Goal: Task Accomplishment & Management: Manage account settings

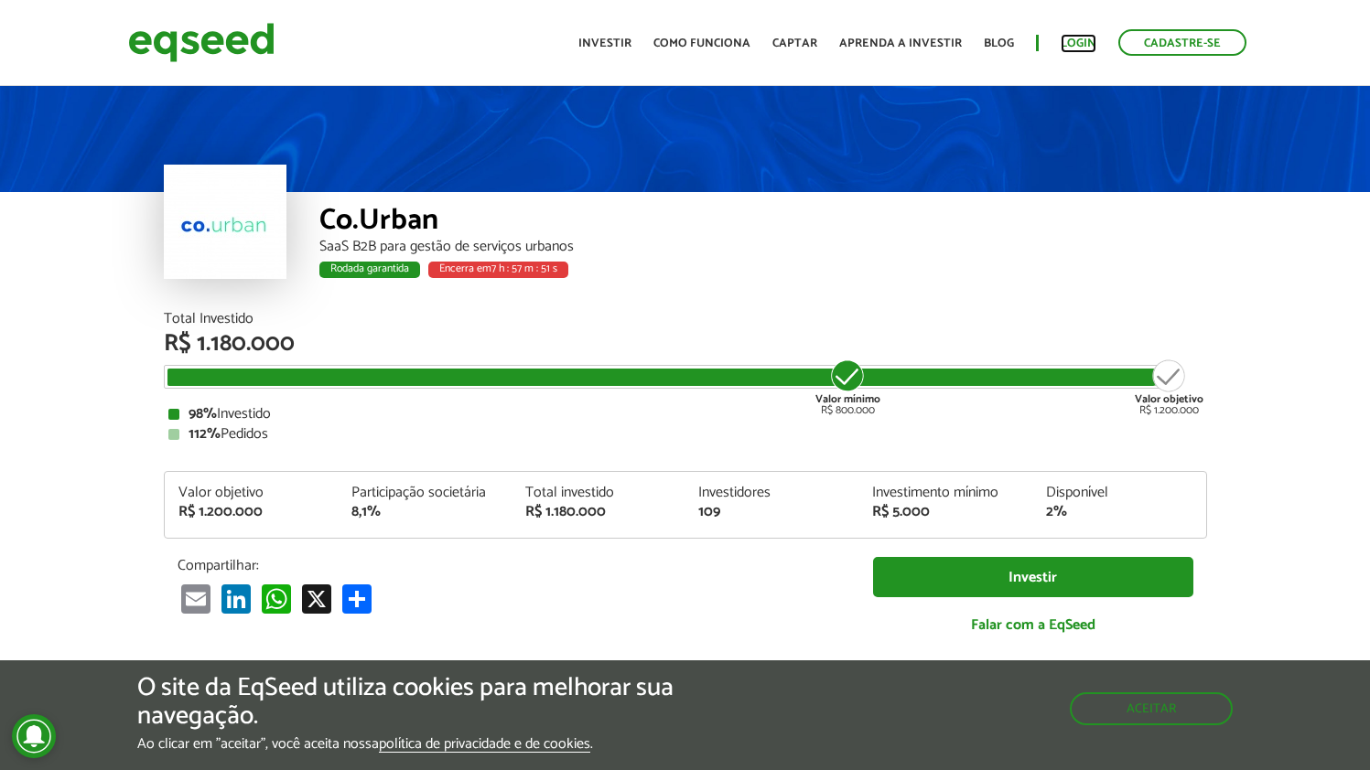
click at [1083, 38] on link "Login" at bounding box center [1079, 44] width 36 height 12
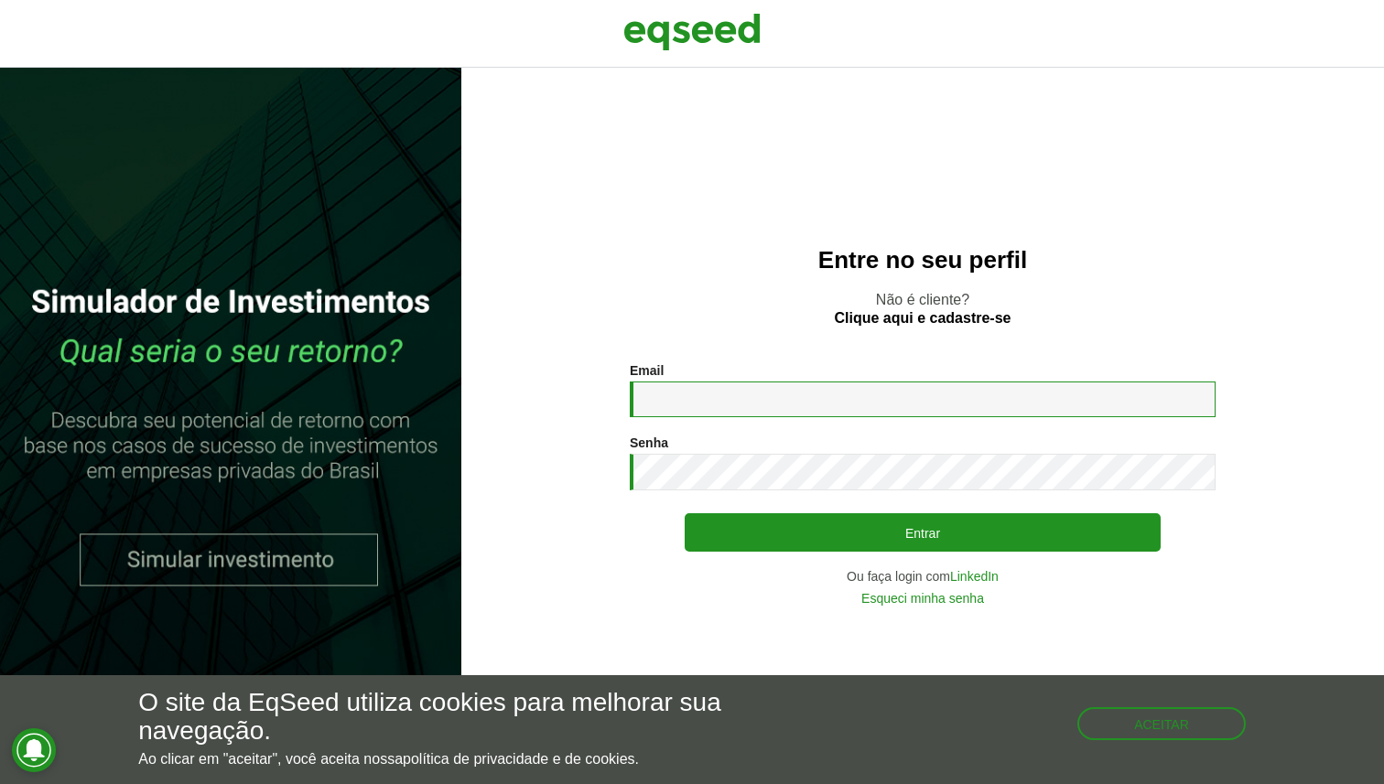
click at [829, 410] on input "Email *" at bounding box center [923, 400] width 586 height 36
click at [827, 384] on input "Email *" at bounding box center [923, 400] width 586 height 36
click at [737, 206] on div "Entre no seu perfil Não é cliente? Clique aqui e cadastre-se Email * Digite seu…" at bounding box center [922, 426] width 922 height 716
click at [693, 395] on input "Email *" at bounding box center [923, 400] width 586 height 36
click at [492, 385] on div "Entre no seu perfil Não é cliente? Clique aqui e cadastre-se Email * Digite seu…" at bounding box center [922, 426] width 922 height 716
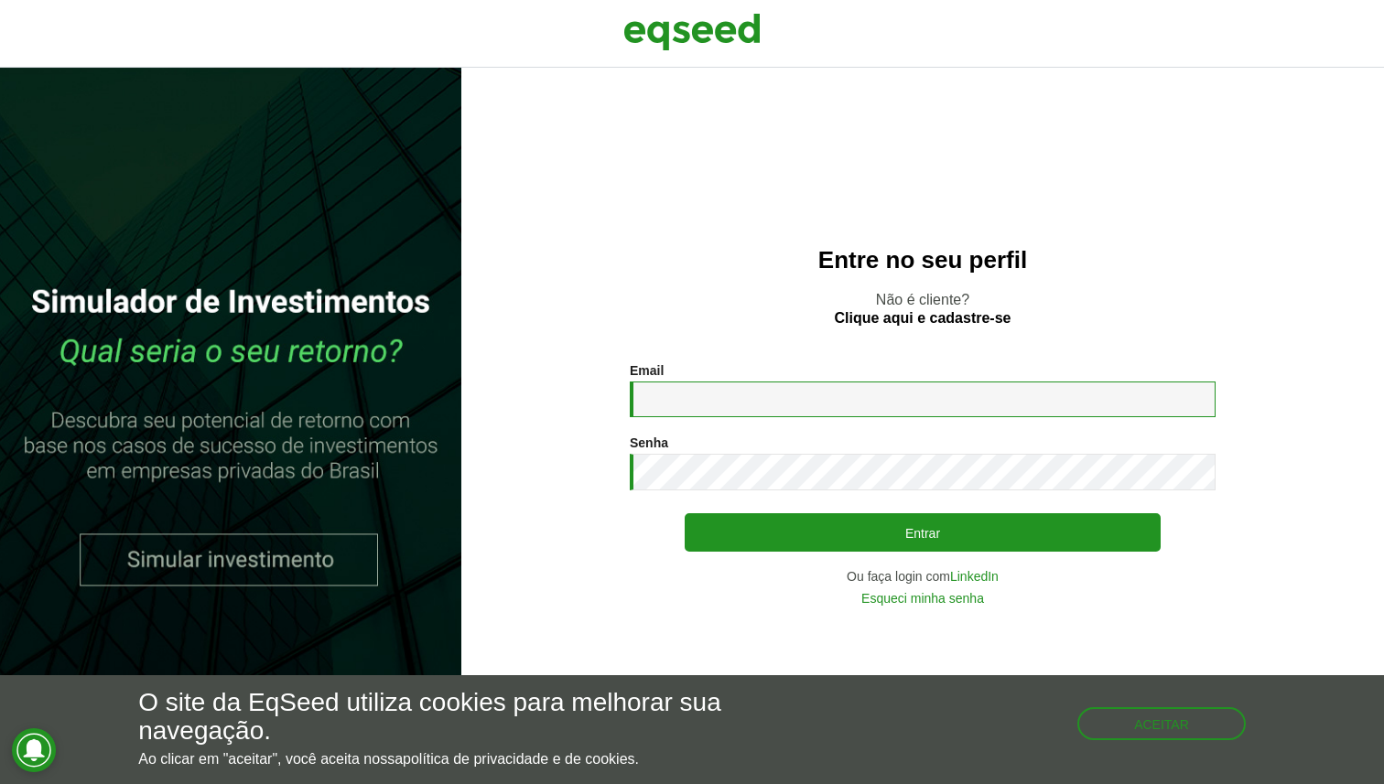
click at [642, 392] on input "Email *" at bounding box center [923, 400] width 586 height 36
click at [773, 402] on input "Email *" at bounding box center [923, 400] width 586 height 36
type input "**********"
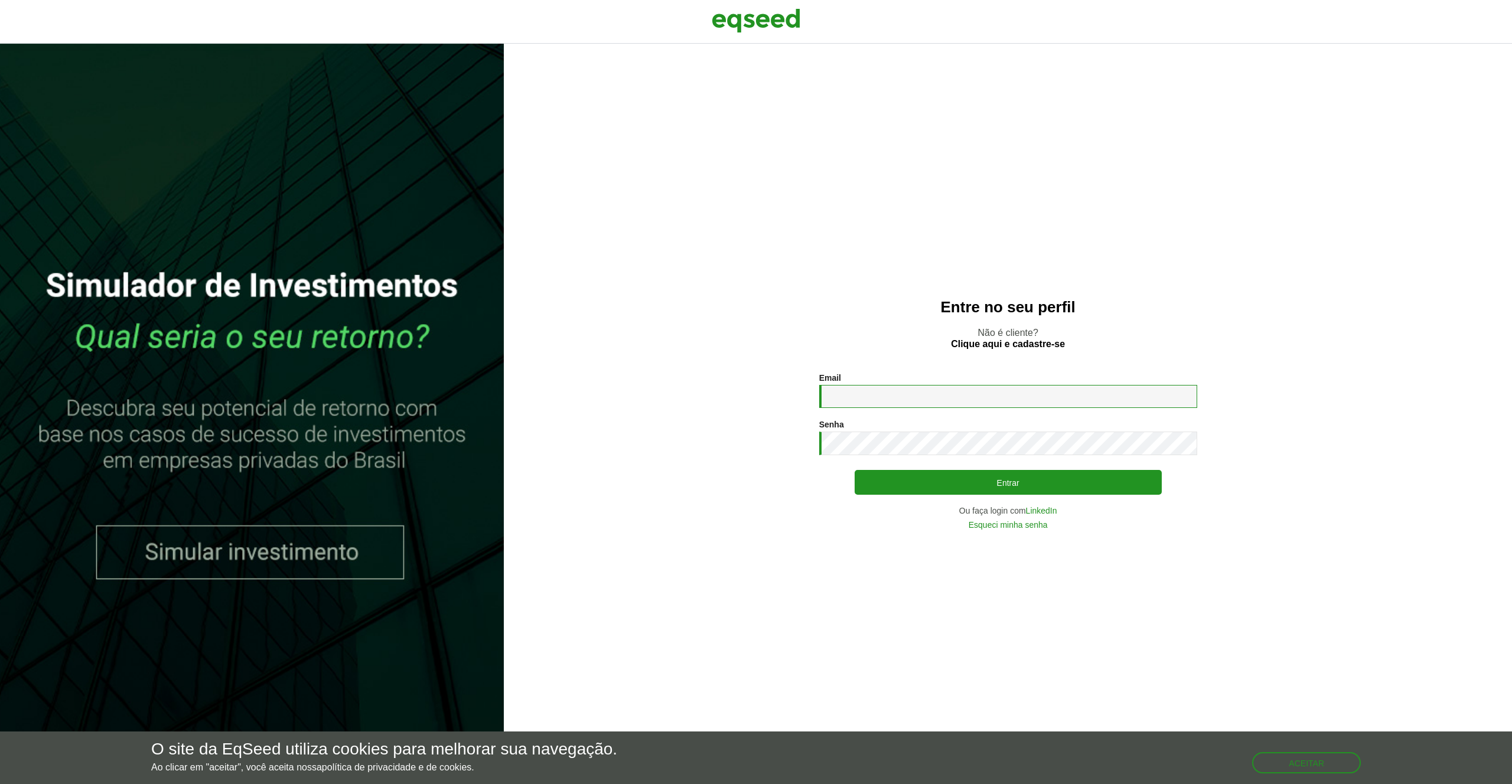
click at [844, 397] on input "Email *" at bounding box center [1008, 397] width 378 height 23
drag, startPoint x: 878, startPoint y: 396, endPoint x: 1051, endPoint y: 400, distance: 173.0
click at [1052, 400] on input "**********" at bounding box center [1008, 397] width 378 height 23
type input "**********"
click at [1057, 492] on button "Entrar" at bounding box center [1008, 482] width 307 height 23
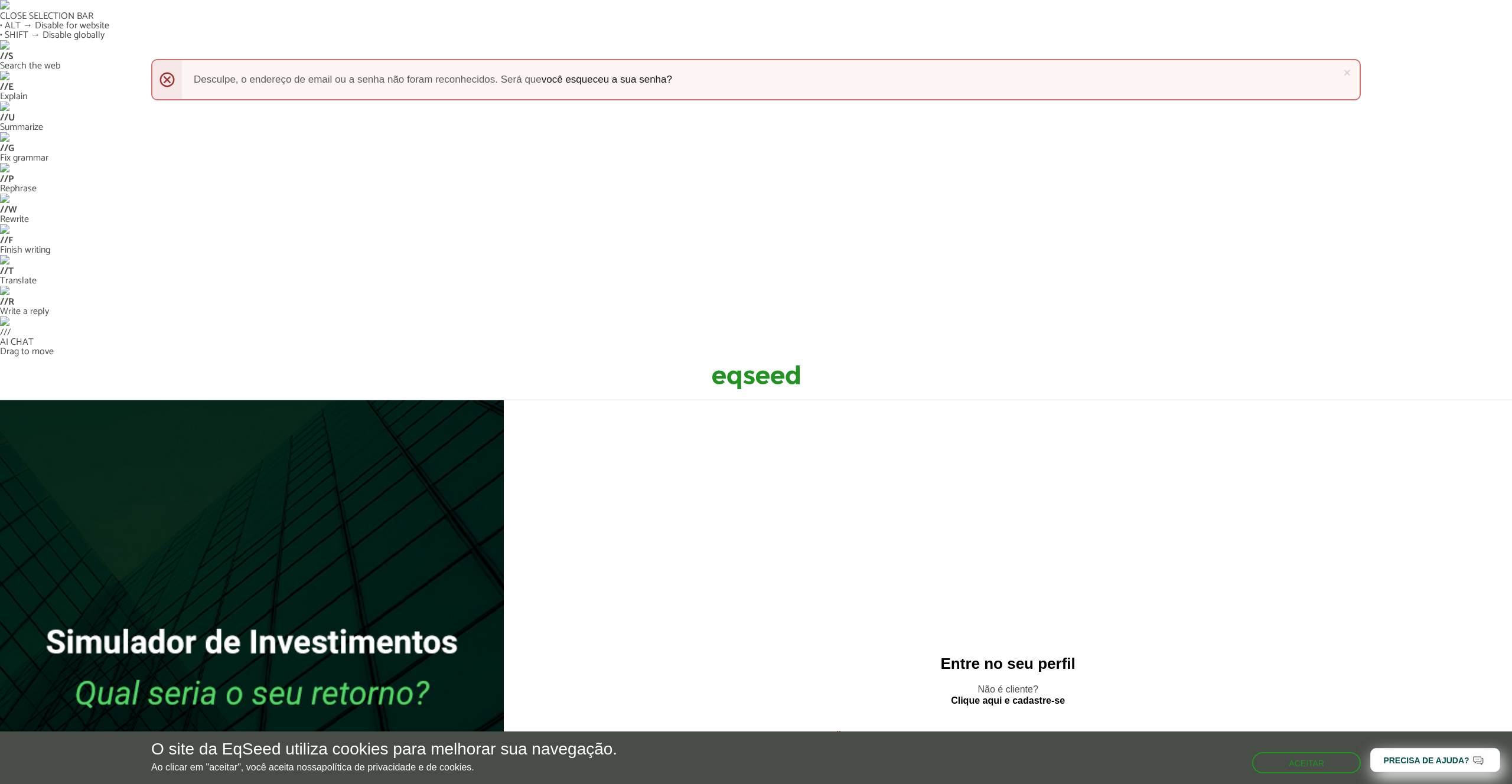
drag, startPoint x: 877, startPoint y: 395, endPoint x: 1039, endPoint y: 410, distance: 162.7
type input "**********"
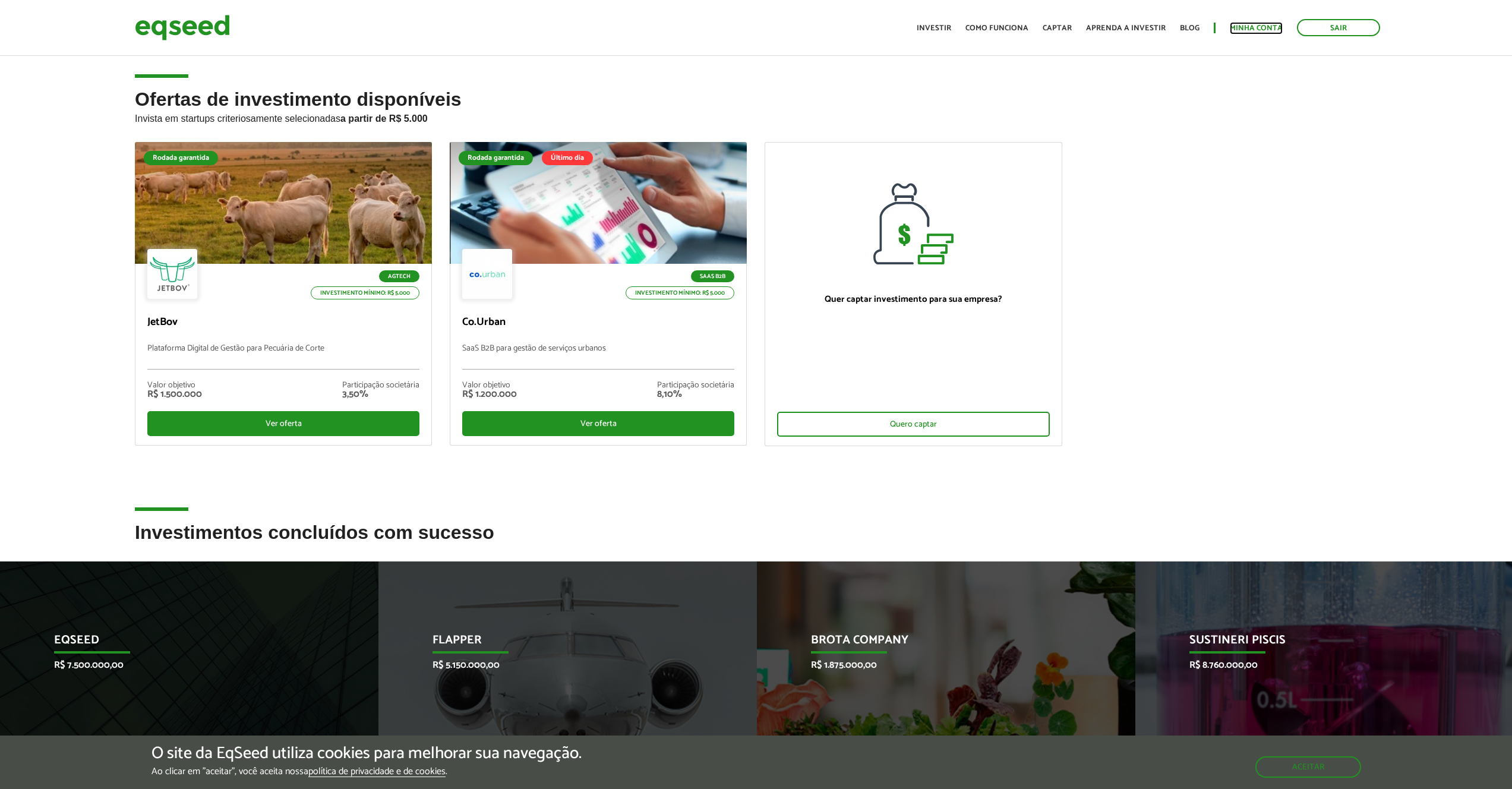
click at [1234, 29] on link "Minha conta" at bounding box center [1256, 29] width 53 height 8
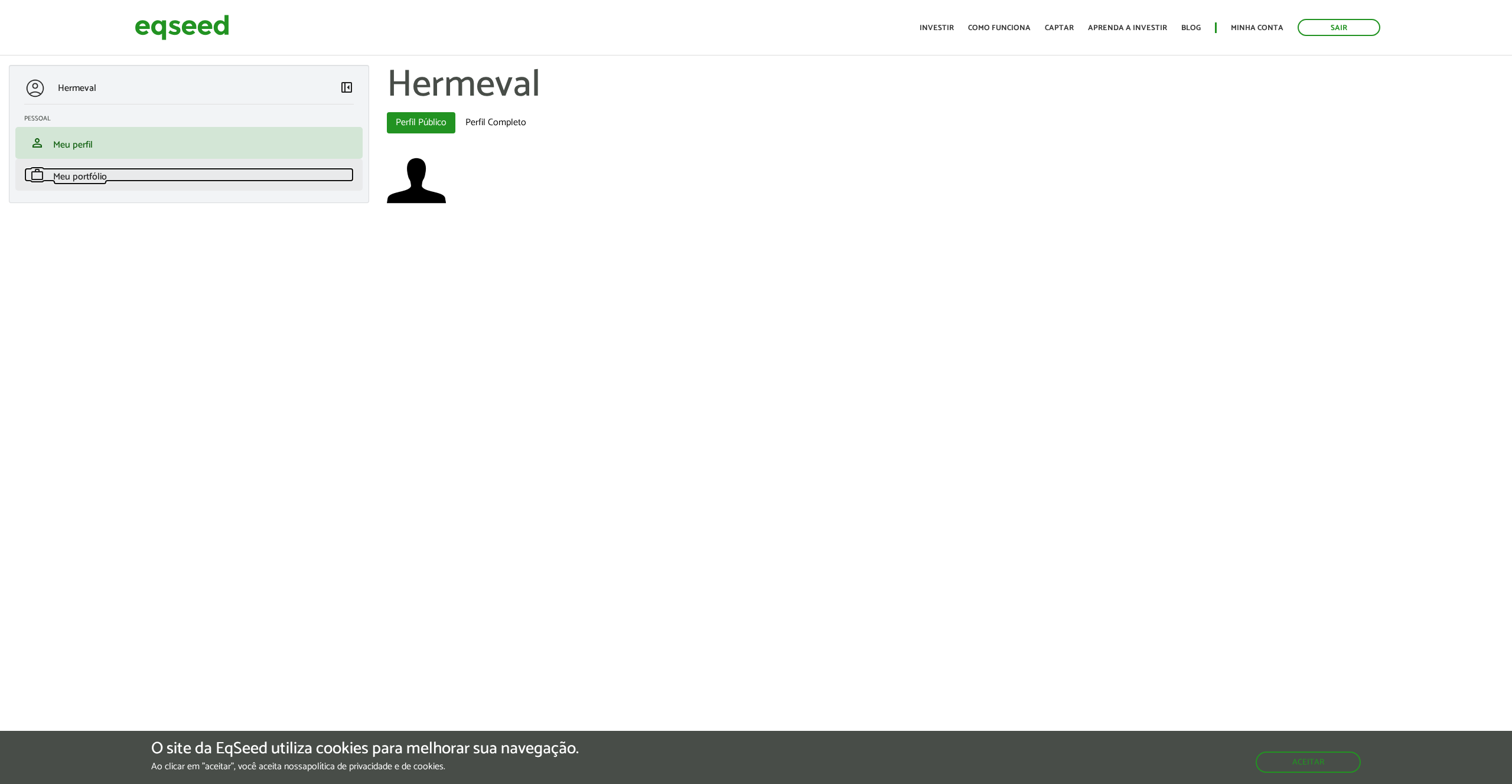
click at [219, 170] on link "work Meu portfólio" at bounding box center [189, 175] width 330 height 14
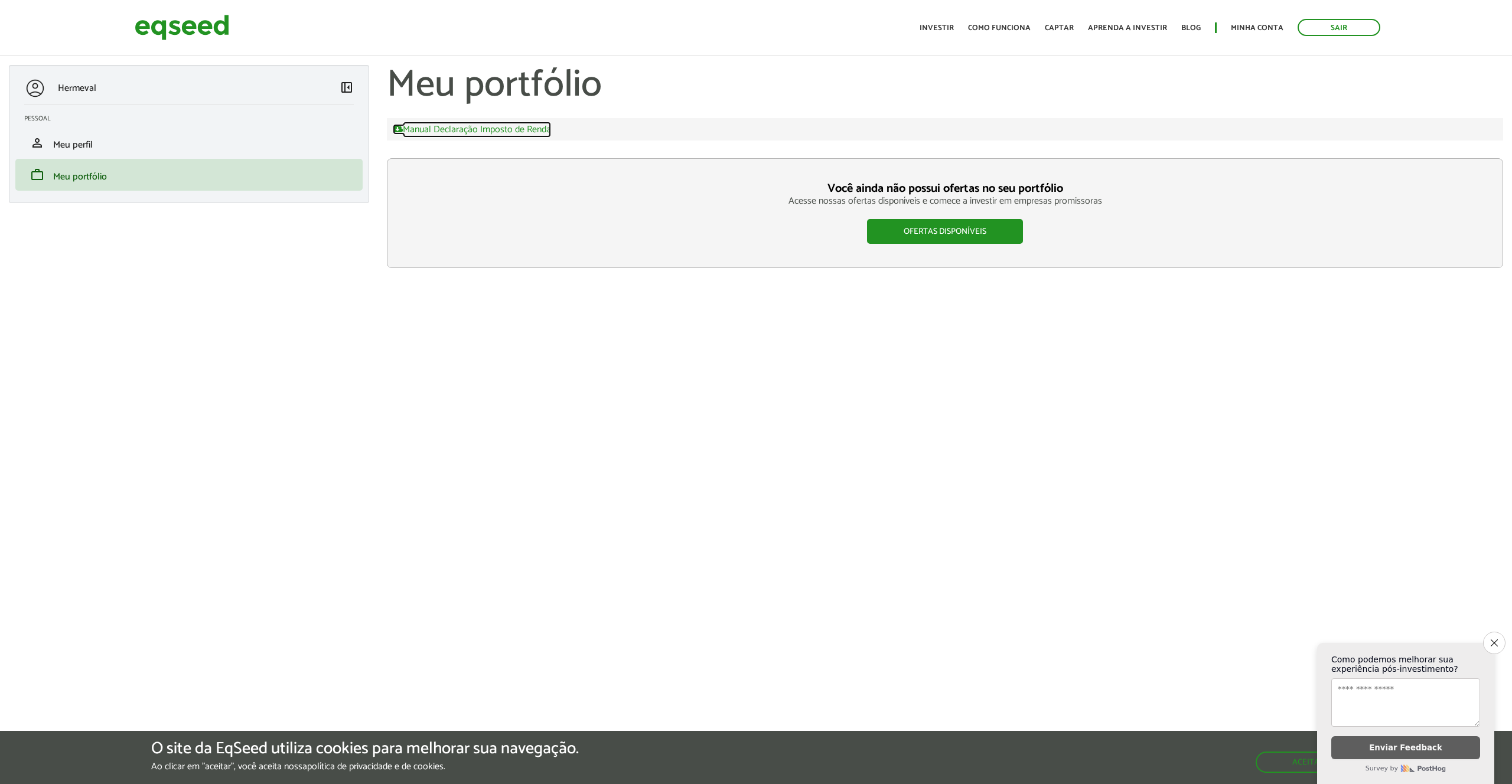
click at [496, 126] on link "Manual Declaração Imposto de Renda" at bounding box center [472, 129] width 158 height 10
click at [1342, 25] on link "Sair" at bounding box center [1338, 27] width 83 height 17
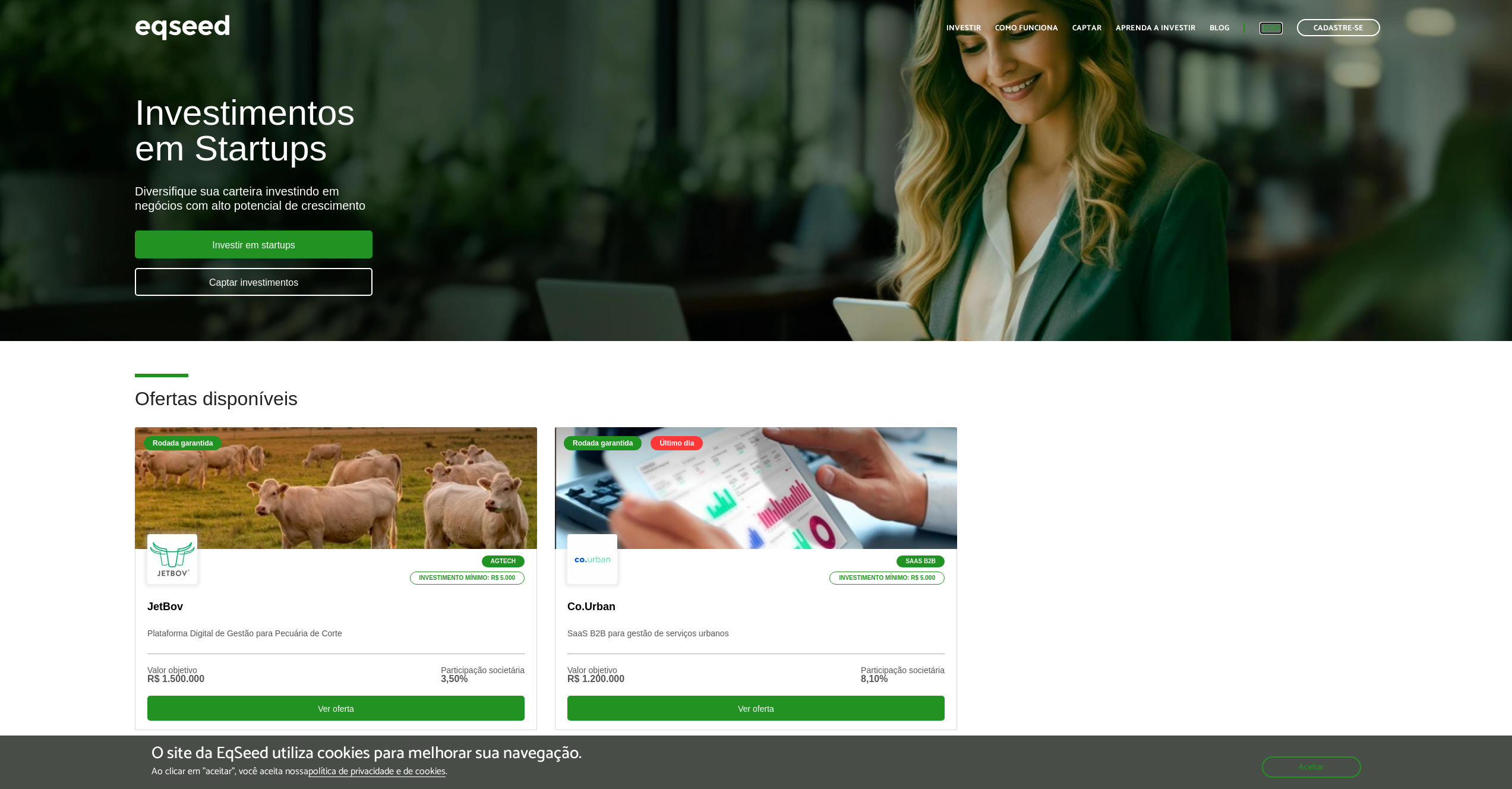
click at [1273, 31] on link "Login" at bounding box center [1271, 29] width 23 height 8
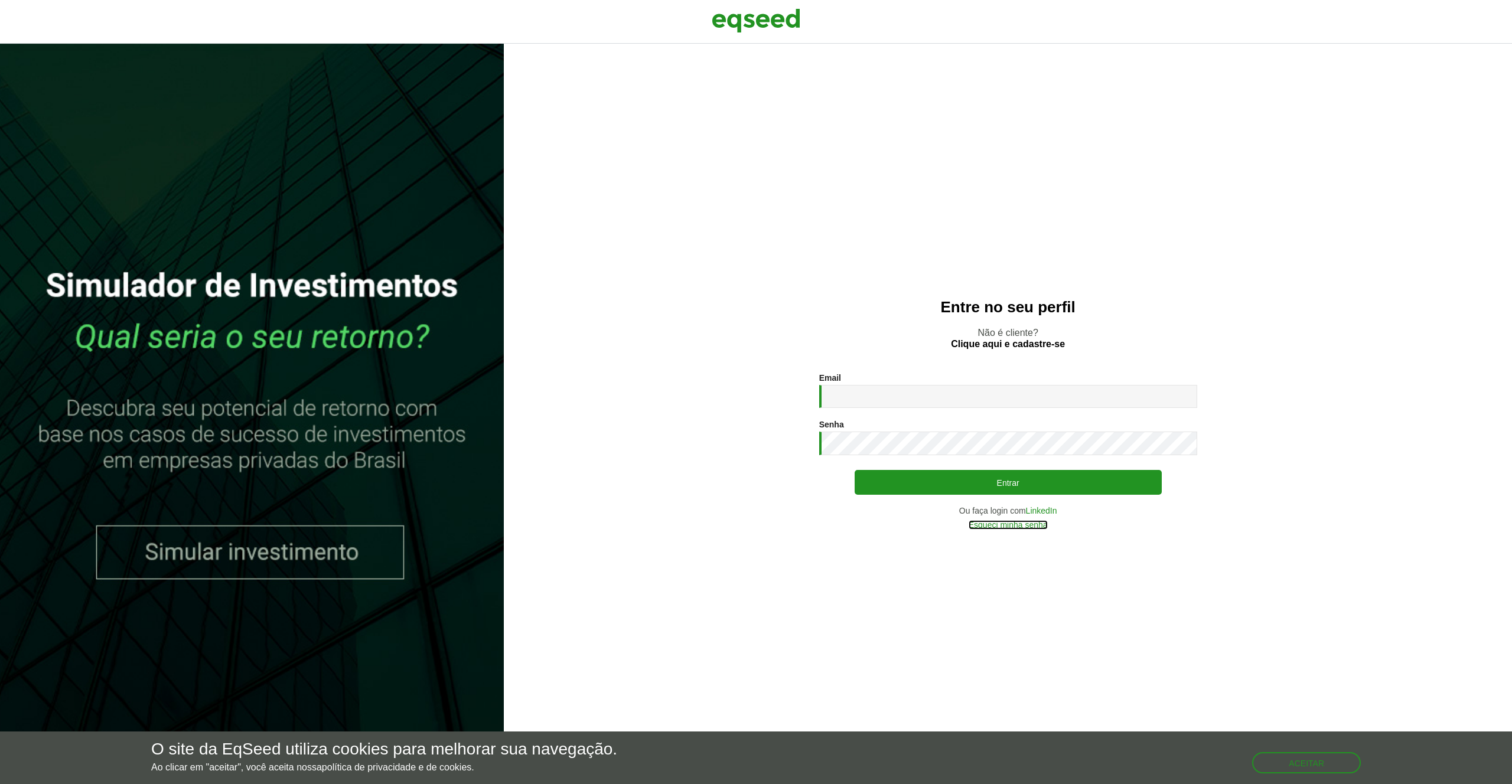
click at [1013, 526] on link "Esqueci minha senha" at bounding box center [1008, 525] width 79 height 8
click at [1046, 512] on link "LinkedIn" at bounding box center [1041, 510] width 31 height 8
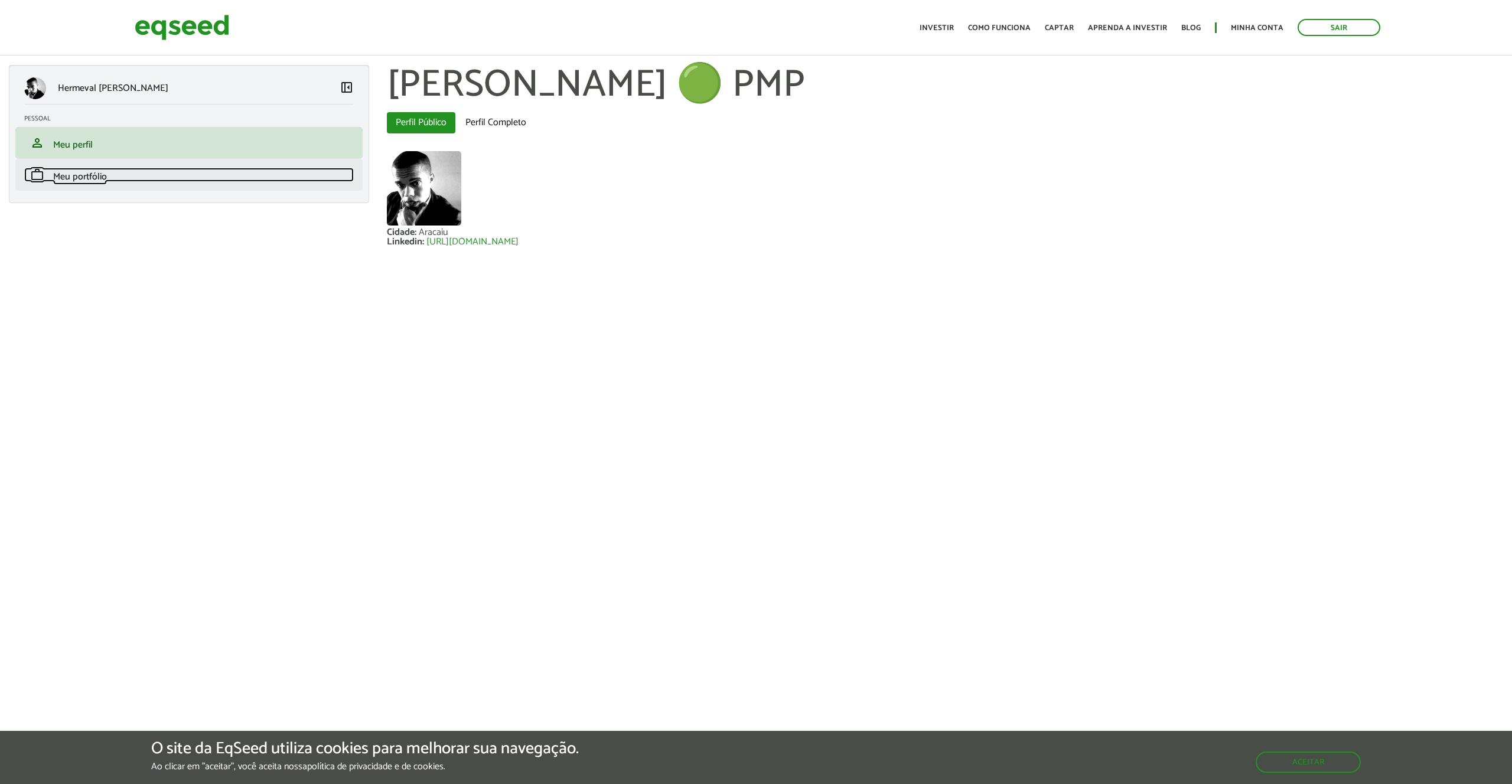
click at [123, 179] on link "work Meu portfólio" at bounding box center [189, 175] width 330 height 14
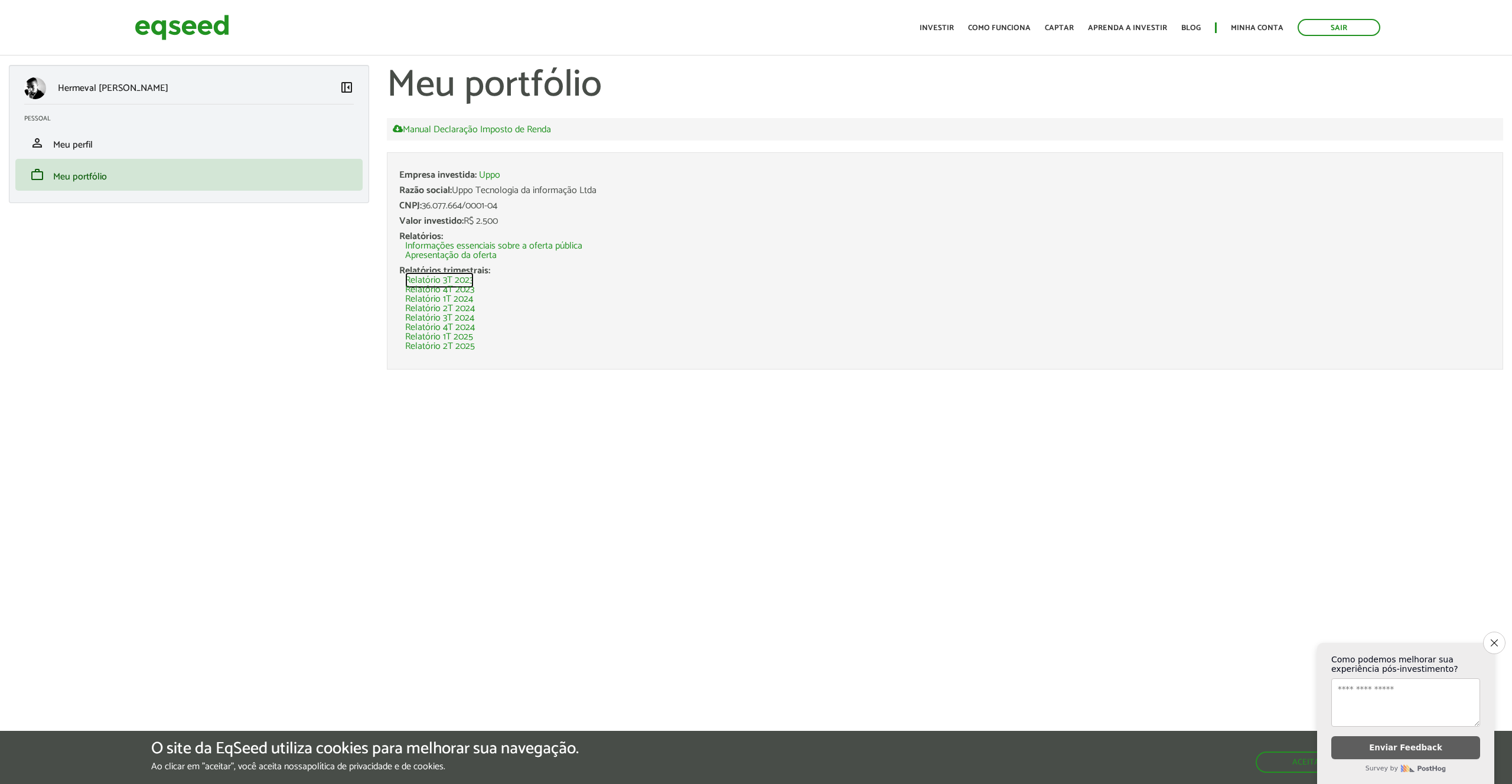
click at [459, 278] on link "Relatório 3T 2023" at bounding box center [439, 280] width 68 height 10
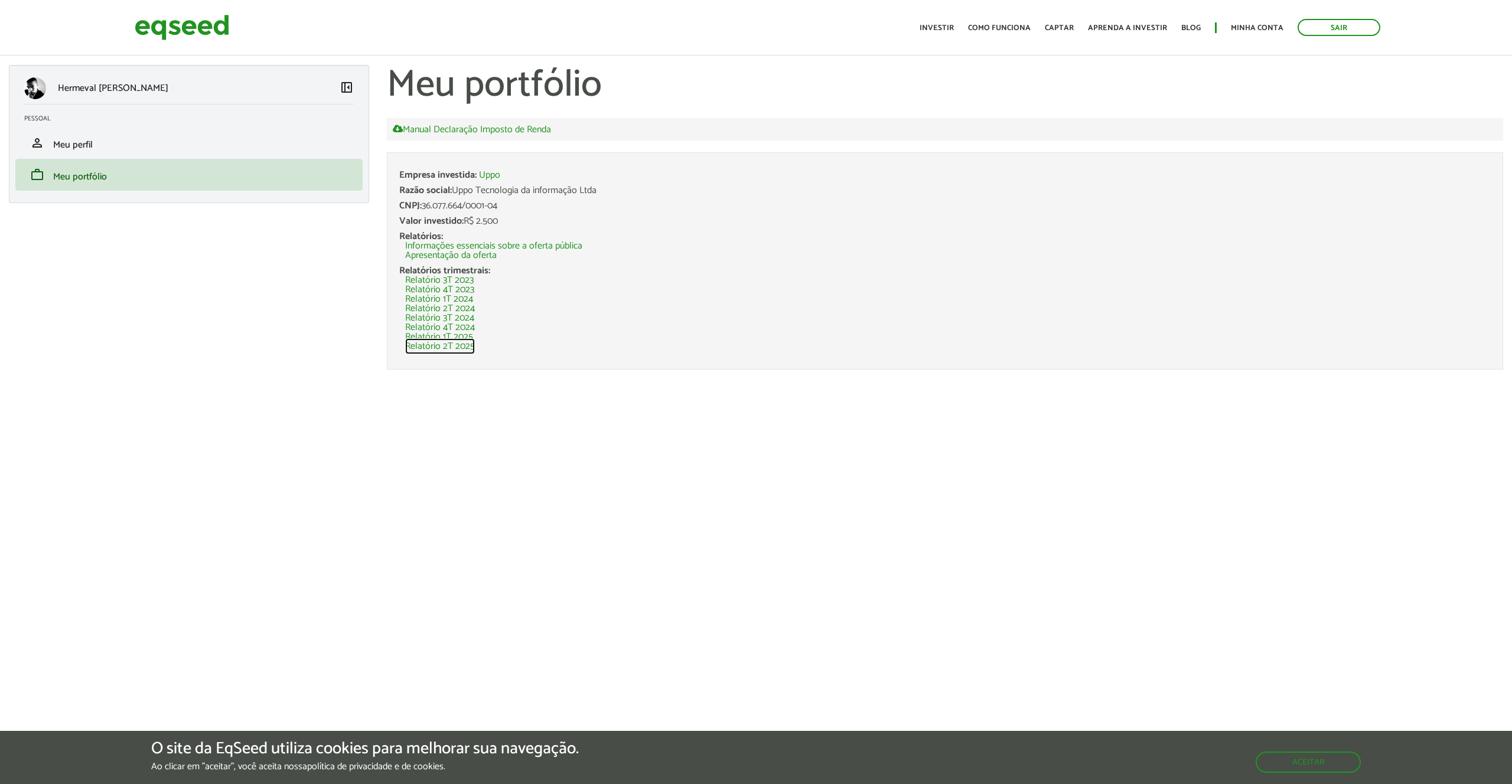
click at [455, 346] on link "Relatório 2T 2025" at bounding box center [440, 347] width 70 height 10
click at [464, 299] on link "Relatório 1T 2024" at bounding box center [439, 299] width 68 height 10
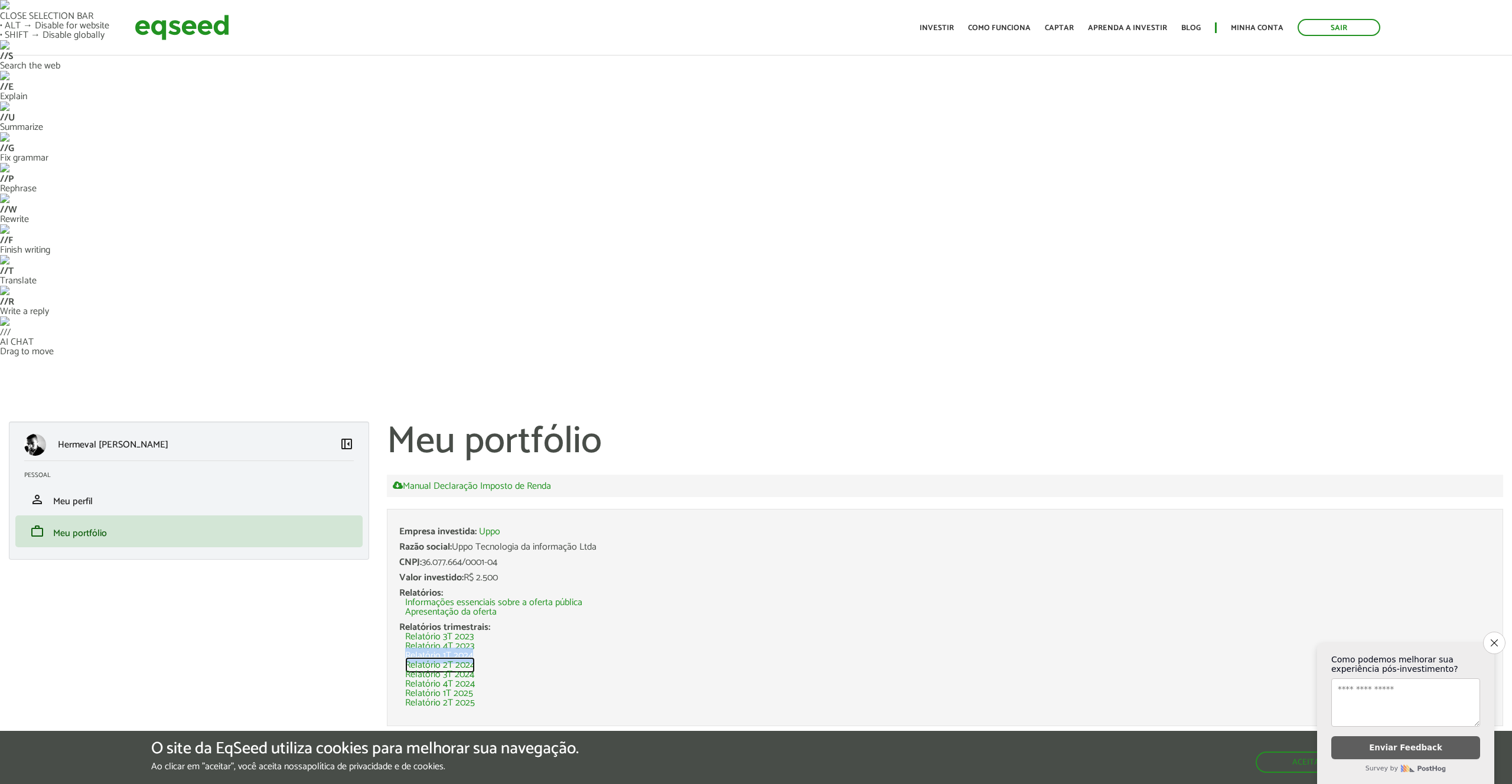
click at [444, 661] on link "Relatório 2T 2024" at bounding box center [440, 665] width 70 height 10
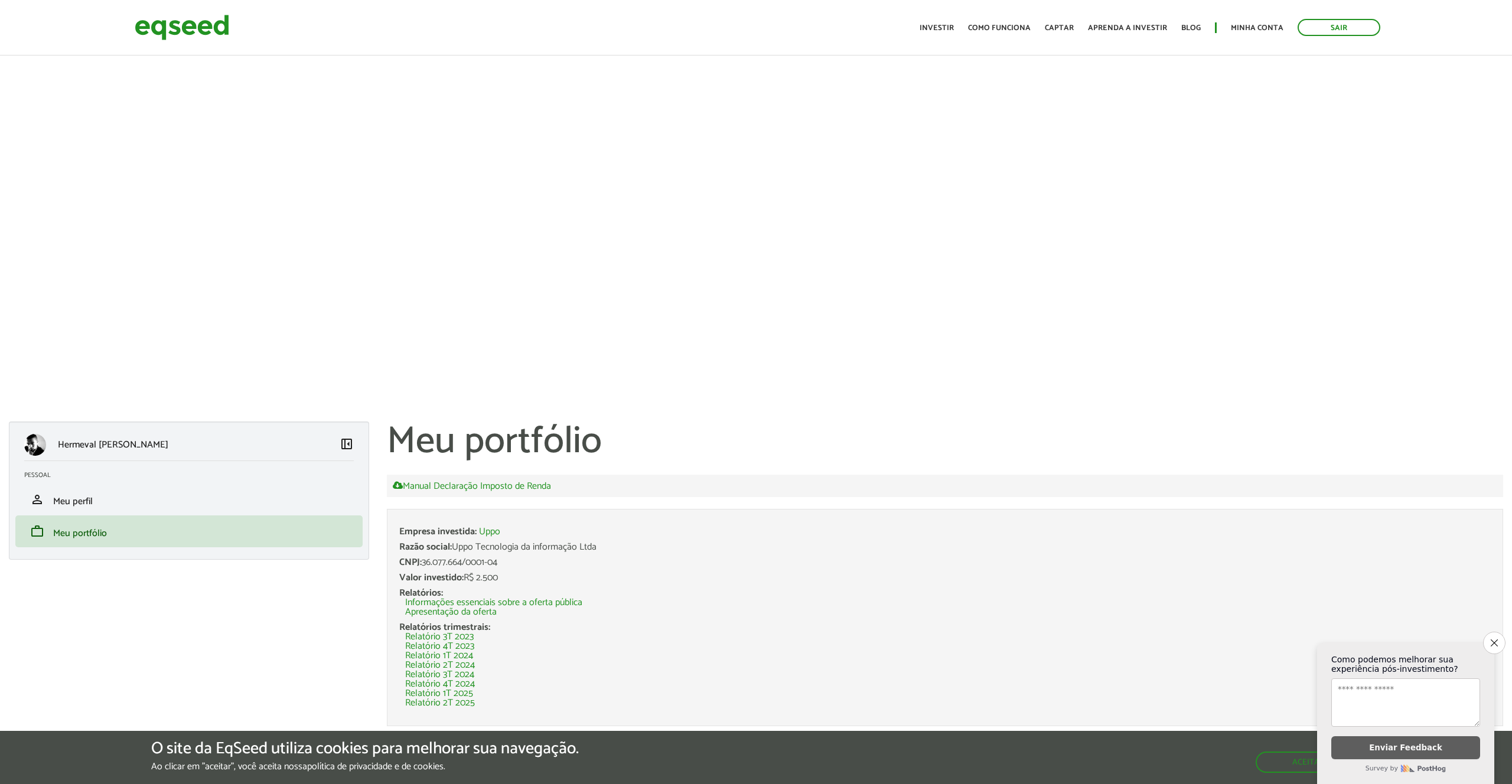
click at [478, 632] on li "Relatório 3T 2023" at bounding box center [948, 637] width 1085 height 10
click at [463, 651] on link "Relatório 1T 2024" at bounding box center [439, 656] width 68 height 10
click at [467, 661] on link "Relatório 2T 2024" at bounding box center [440, 665] width 70 height 10
click at [467, 670] on link "Relatório 3T 2024" at bounding box center [439, 675] width 69 height 10
click at [469, 679] on link "Relatório 4T 2024" at bounding box center [440, 684] width 70 height 10
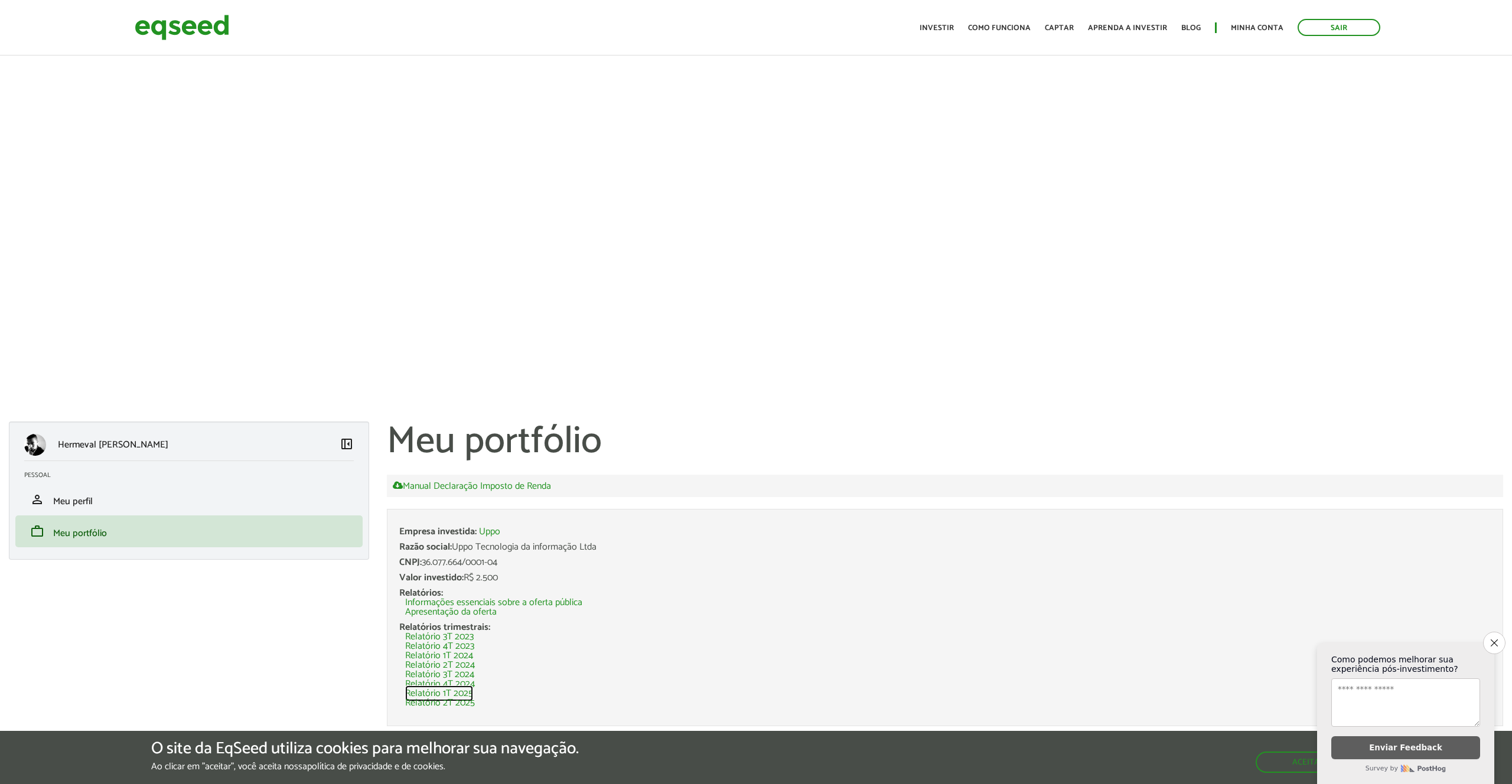
click at [467, 689] on link "Relatório 1T 2025" at bounding box center [439, 694] width 68 height 10
click at [464, 699] on link "Relatório 2T 2025" at bounding box center [440, 703] width 70 height 10
